Goal: Obtain resource: Obtain resource

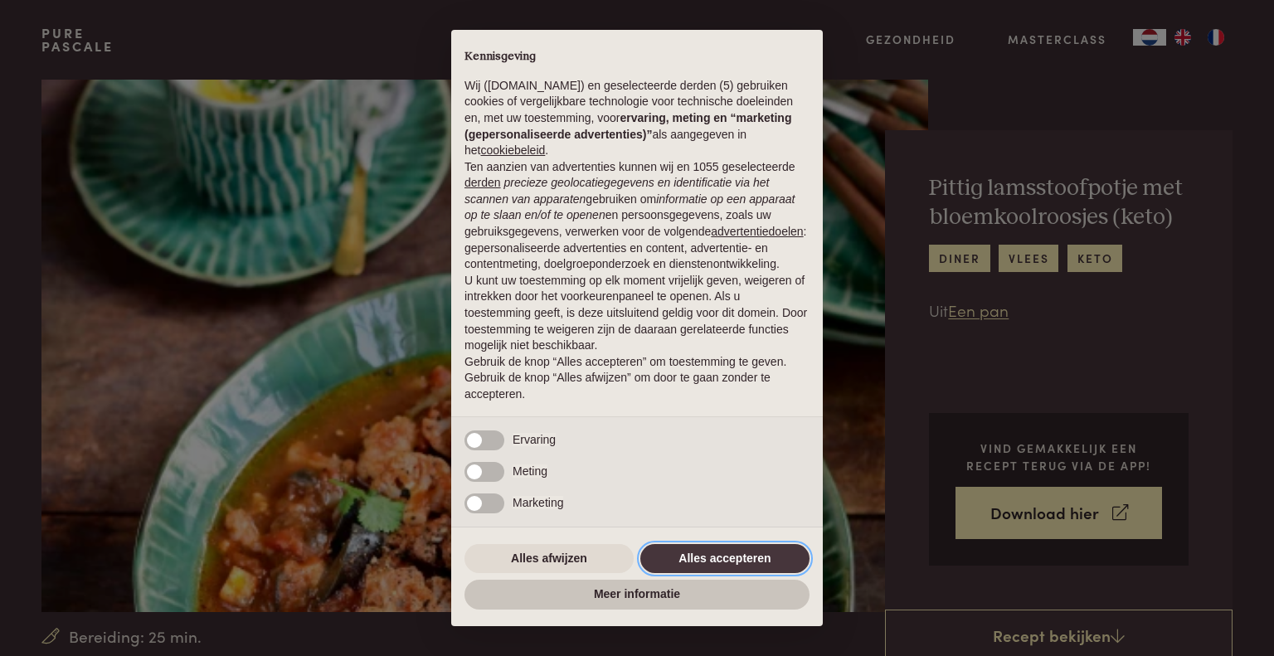
click at [730, 557] on button "Alles accepteren" at bounding box center [724, 559] width 169 height 30
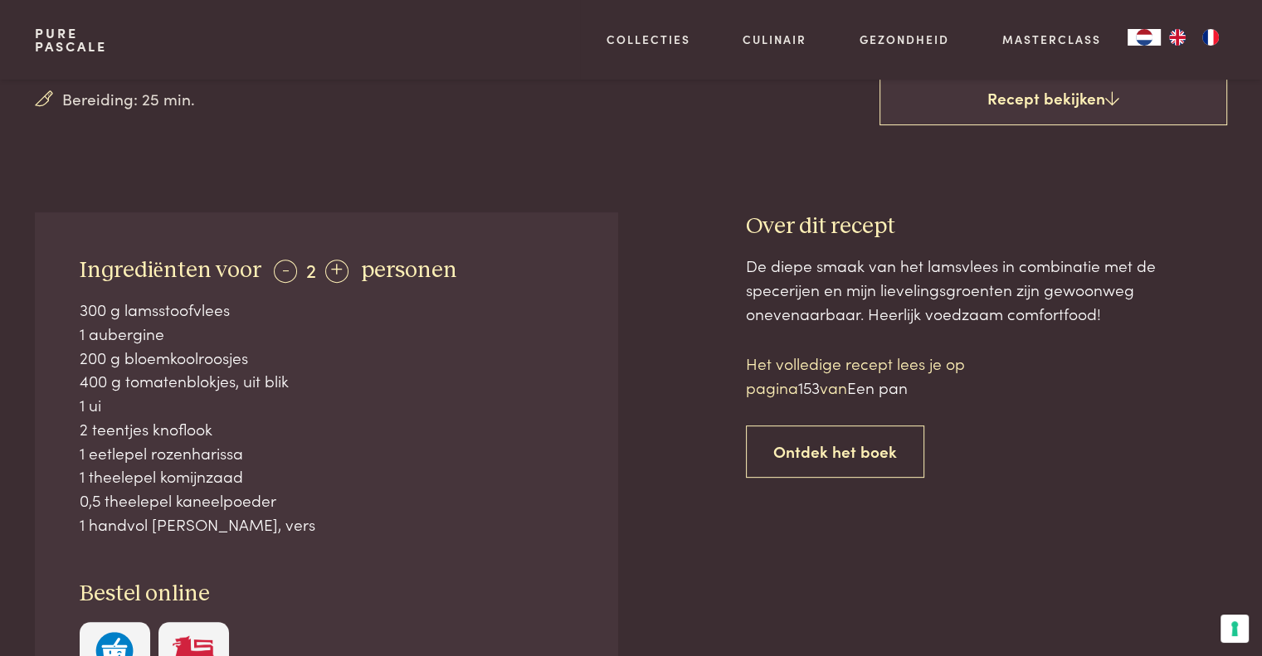
scroll to position [580, 0]
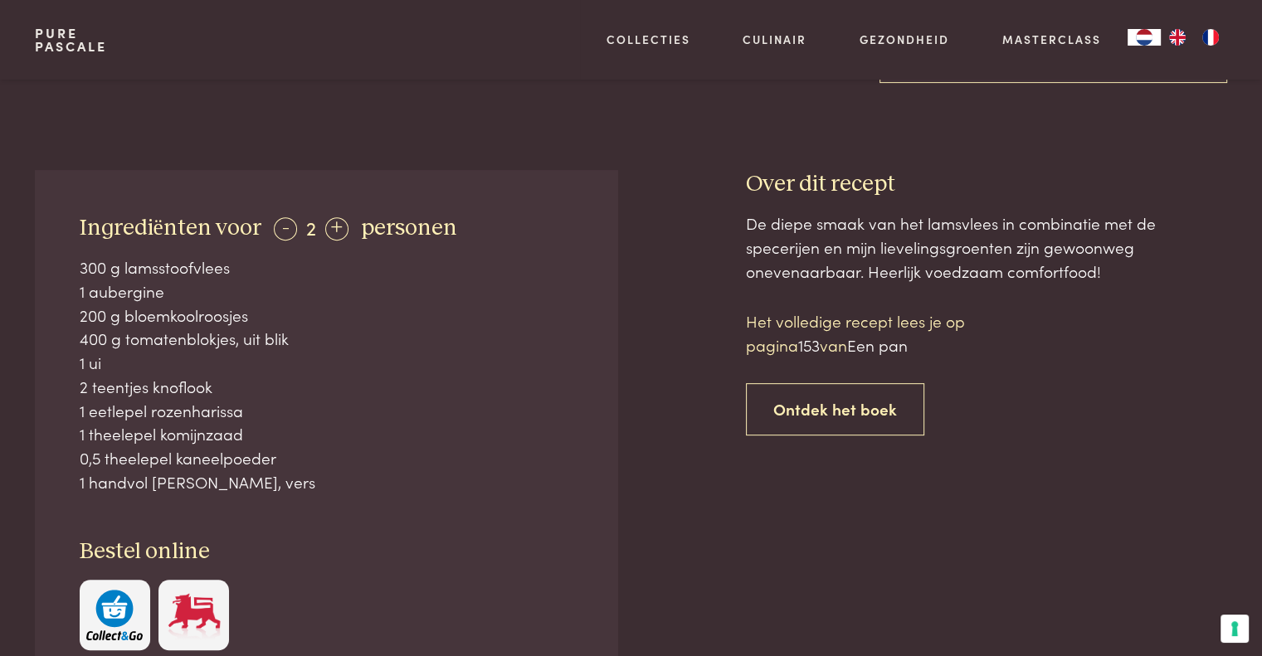
drag, startPoint x: 241, startPoint y: 291, endPoint x: 156, endPoint y: 280, distance: 85.4
click at [17, 225] on div "Ingrediënten voor - 2 + personen 300 g lamsstoofvlees 1 aubergine 200 g bloemko…" at bounding box center [631, 488] width 1244 height 636
click at [376, 444] on div "1 theelepel komijnzaad" at bounding box center [327, 434] width 494 height 24
drag, startPoint x: 352, startPoint y: 468, endPoint x: 86, endPoint y: 273, distance: 329.3
click at [86, 273] on div "300 g lamsstoofvlees 1 aubergine 200 g bloemkoolroosjes 400 g tomatenblokjes, u…" at bounding box center [327, 374] width 494 height 238
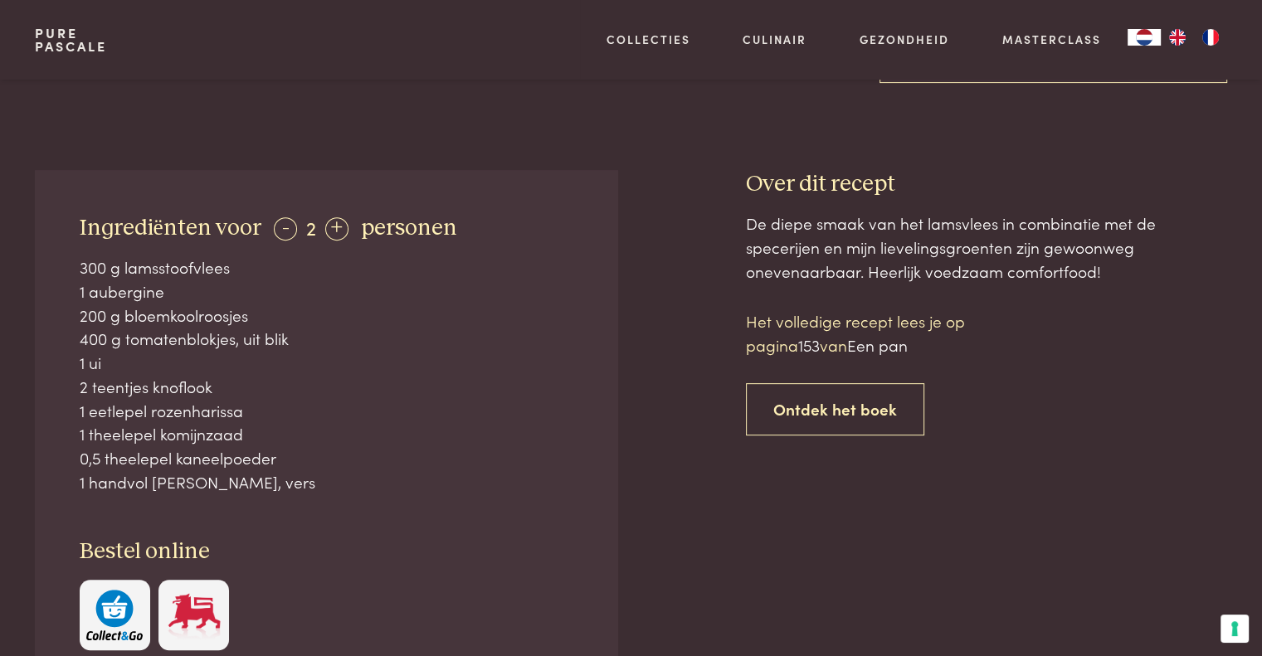
click at [86, 273] on div "300 g lamsstoofvlees" at bounding box center [327, 267] width 494 height 24
drag, startPoint x: 76, startPoint y: 270, endPoint x: 298, endPoint y: 482, distance: 306.3
click at [298, 482] on div "Ingrediënten voor - 2 + personen 300 g lamsstoofvlees 1 aubergine 200 g bloemko…" at bounding box center [326, 432] width 582 height 524
copy div "300 g lamsstoofvlees 1 aubergine 200 g bloemkoolroosjes 400 g tomatenblokjes, u…"
click at [282, 304] on div "200 g bloemkoolroosjes" at bounding box center [327, 316] width 494 height 24
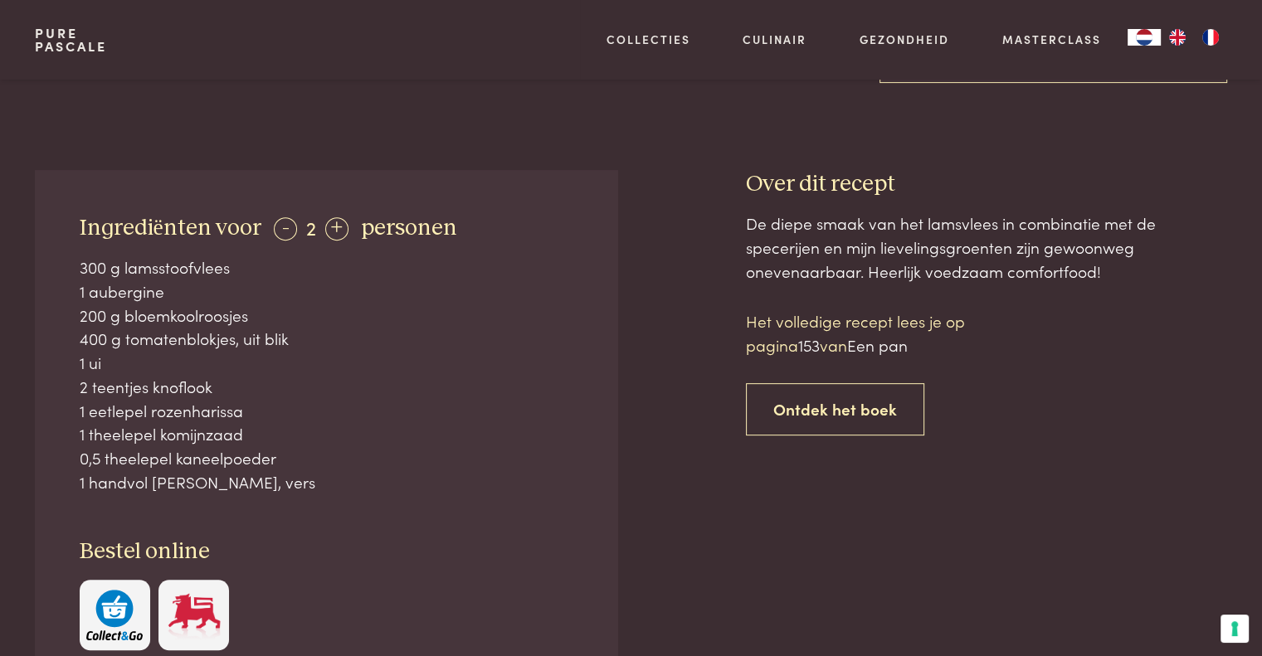
click at [286, 322] on div "200 g bloemkoolroosjes" at bounding box center [327, 316] width 494 height 24
drag, startPoint x: 286, startPoint y: 322, endPoint x: 319, endPoint y: 361, distance: 51.2
click at [319, 361] on div "300 g lamsstoofvlees 1 aubergine 200 g bloemkoolroosjes 400 g tomatenblokjes, u…" at bounding box center [327, 374] width 494 height 238
click at [319, 361] on div "1 ui" at bounding box center [327, 363] width 494 height 24
drag, startPoint x: 319, startPoint y: 361, endPoint x: 352, endPoint y: 427, distance: 73.8
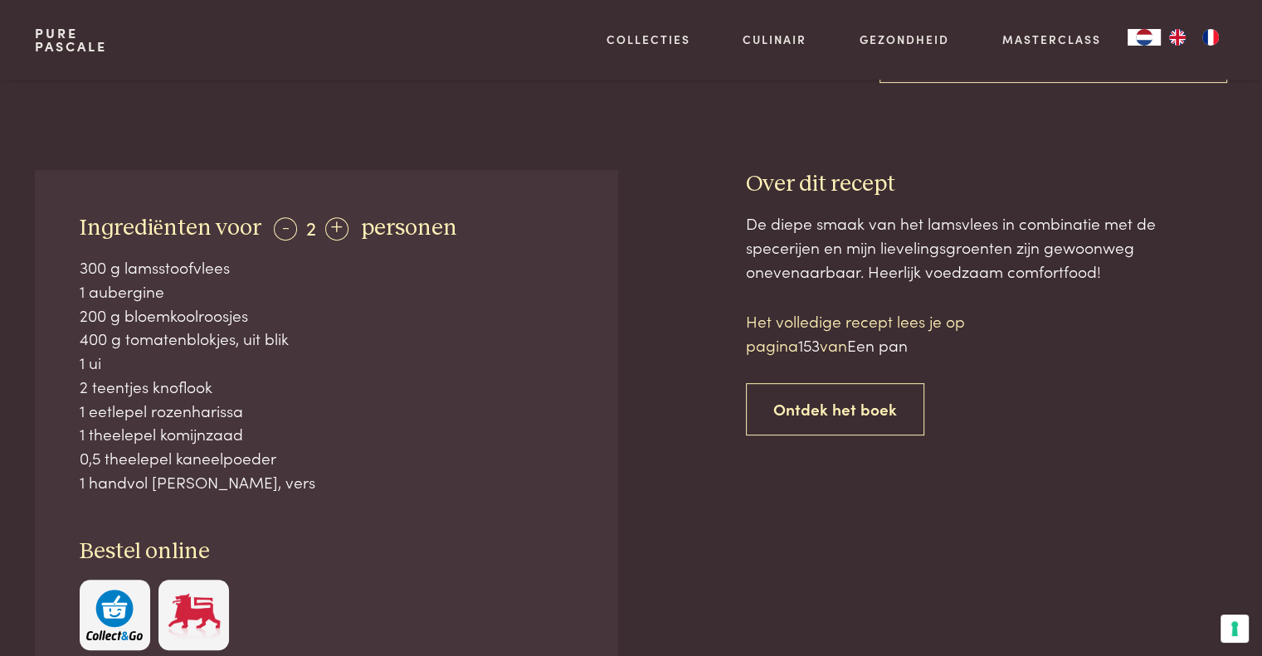
click at [352, 427] on div "300 g lamsstoofvlees 1 aubergine 200 g bloemkoolroosjes 400 g tomatenblokjes, u…" at bounding box center [327, 374] width 494 height 238
click at [352, 427] on div "1 theelepel komijnzaad" at bounding box center [327, 434] width 494 height 24
click at [406, 484] on div "1 handvol [PERSON_NAME], vers" at bounding box center [327, 482] width 494 height 24
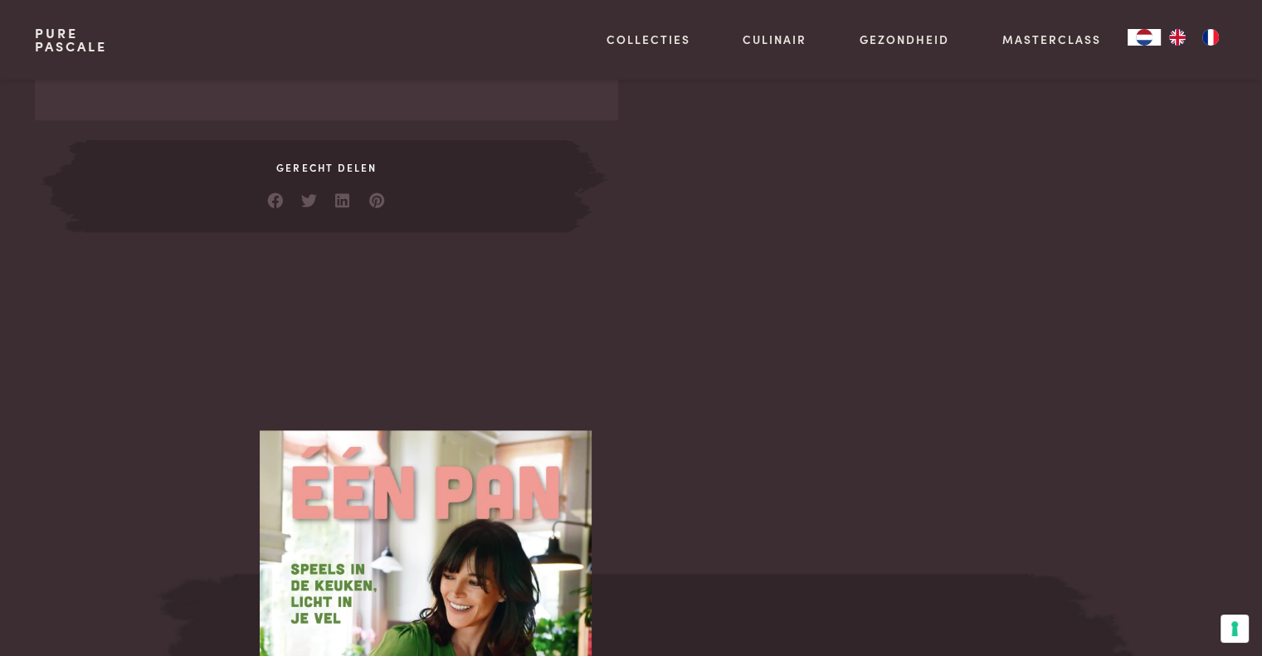
scroll to position [1155, 0]
